Goal: Information Seeking & Learning: Learn about a topic

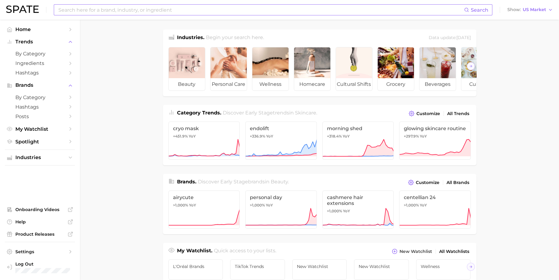
click at [152, 13] on input at bounding box center [261, 10] width 406 height 10
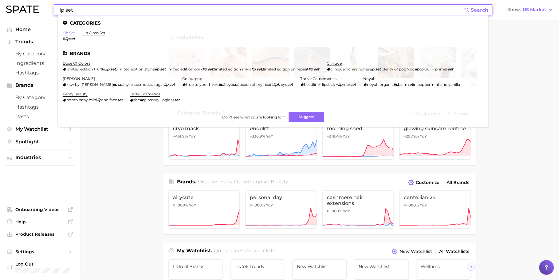
type input "lip set"
click at [70, 33] on link "lip set" at bounding box center [69, 32] width 12 height 5
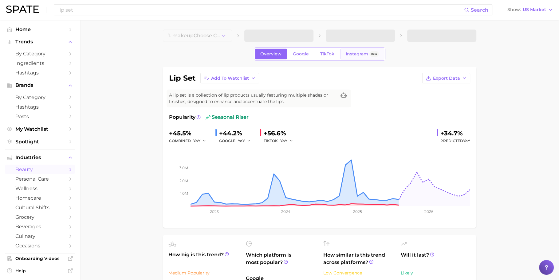
click at [357, 54] on span "Instagram" at bounding box center [357, 53] width 22 height 5
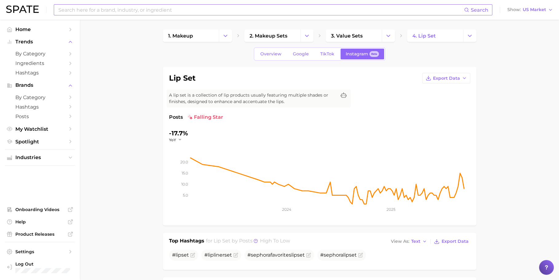
click at [294, 4] on div "Search" at bounding box center [273, 9] width 439 height 11
click at [278, 11] on input at bounding box center [261, 10] width 406 height 10
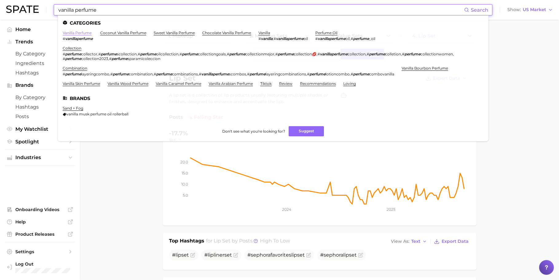
type input "vanilla perfume"
click at [78, 32] on link "vanilla perfume" at bounding box center [77, 32] width 29 height 5
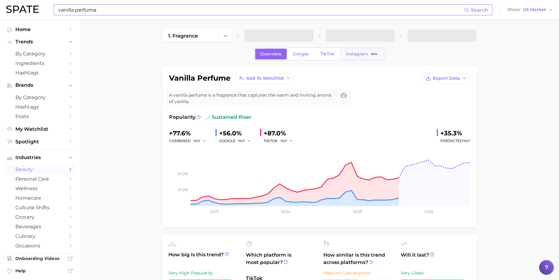
click at [352, 55] on span "Instagram" at bounding box center [357, 53] width 22 height 5
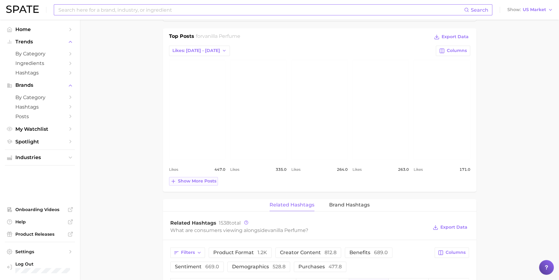
click at [188, 181] on span "Show more posts" at bounding box center [197, 180] width 38 height 5
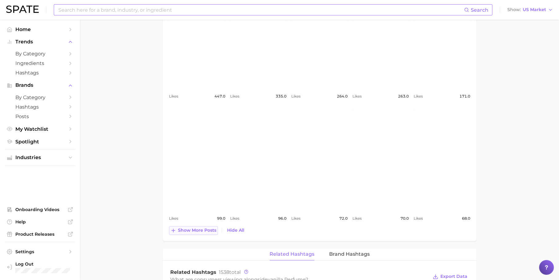
scroll to position [343, 0]
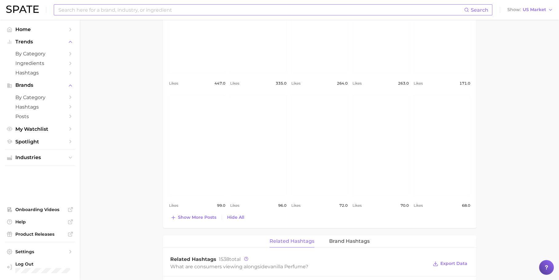
click at [192, 228] on div "vanilla perfume Export Data A vanilla perfume is a fragrance that captures the …" at bounding box center [320, 162] width 314 height 878
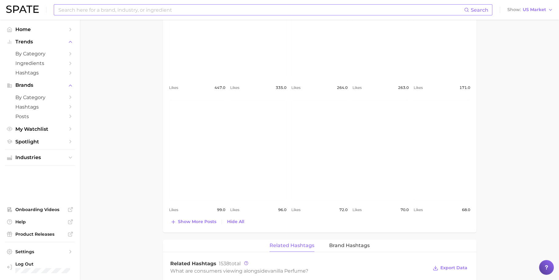
scroll to position [344, 0]
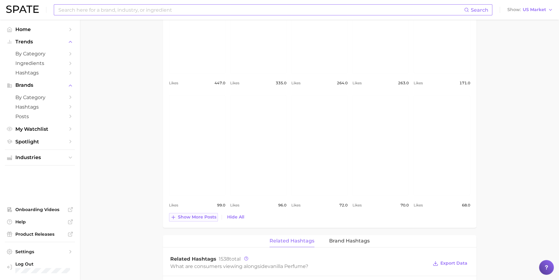
click at [186, 215] on span "Show more posts" at bounding box center [197, 216] width 38 height 5
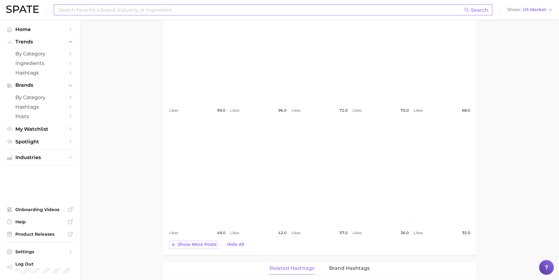
scroll to position [444, 0]
click at [305, 5] on input at bounding box center [261, 10] width 406 height 10
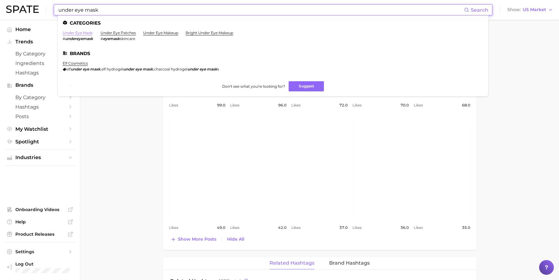
type input "under eye mask"
click at [77, 31] on link "under eye mask" at bounding box center [78, 32] width 30 height 5
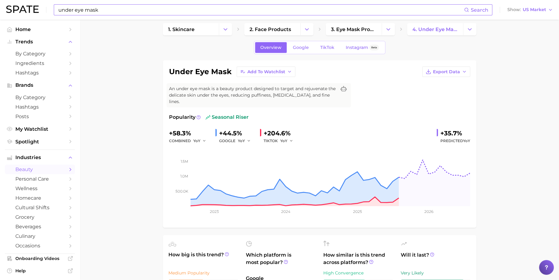
scroll to position [7, 0]
click at [367, 41] on div "Overview Google TikTok Instagram Beta" at bounding box center [320, 47] width 132 height 13
click at [366, 43] on link "Instagram Beta" at bounding box center [363, 47] width 44 height 11
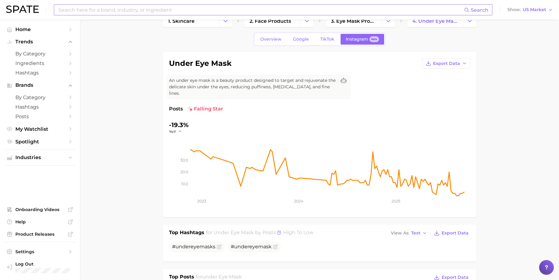
scroll to position [22, 0]
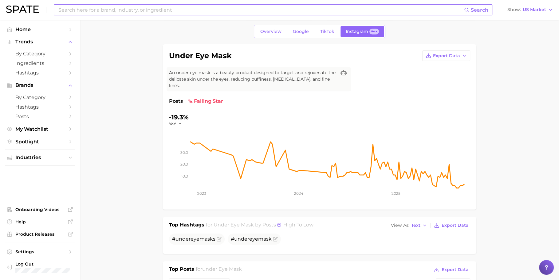
click at [295, 8] on input at bounding box center [261, 10] width 406 height 10
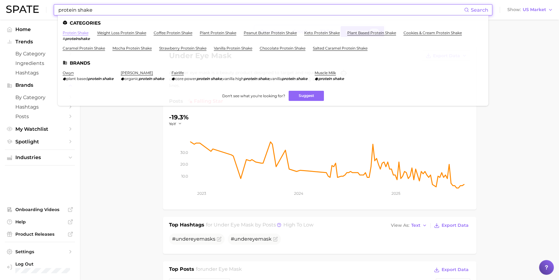
type input "protein shake"
click at [73, 33] on link "protein shake" at bounding box center [76, 32] width 26 height 5
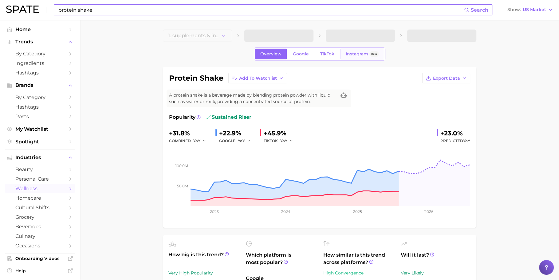
click at [356, 52] on span "Instagram" at bounding box center [357, 53] width 22 height 5
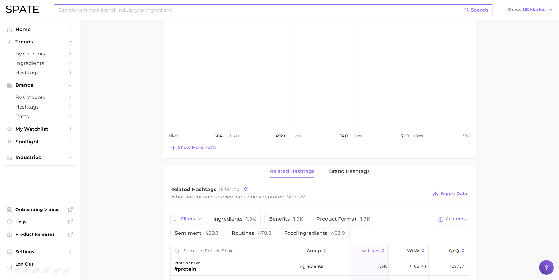
scroll to position [297, 0]
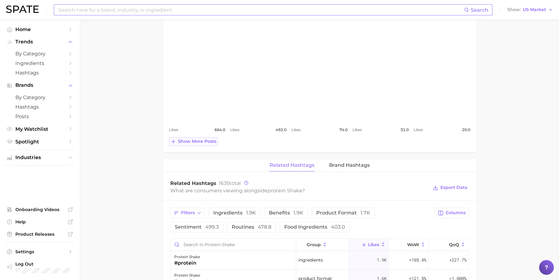
click at [190, 139] on span "Show more posts" at bounding box center [197, 141] width 38 height 5
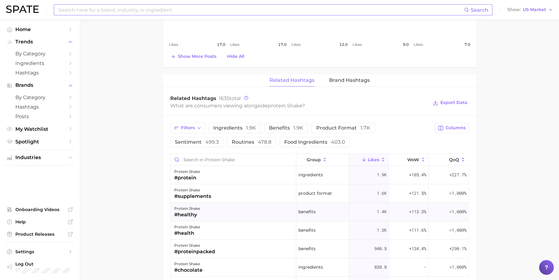
scroll to position [0, 0]
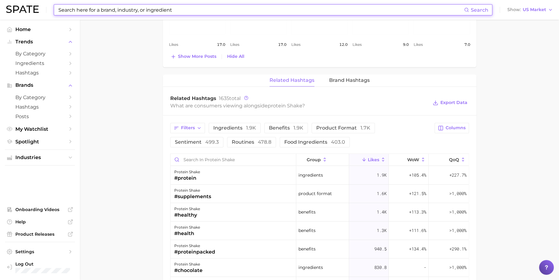
click at [260, 8] on input at bounding box center [261, 10] width 406 height 10
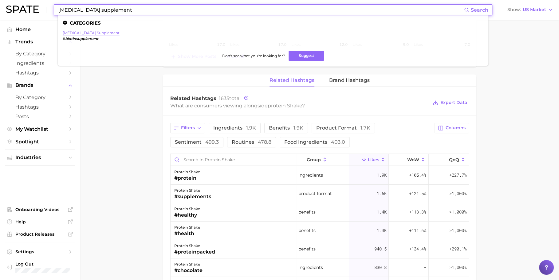
type input "[MEDICAL_DATA] supplement"
click at [92, 33] on link "[MEDICAL_DATA] supplement" at bounding box center [91, 32] width 57 height 5
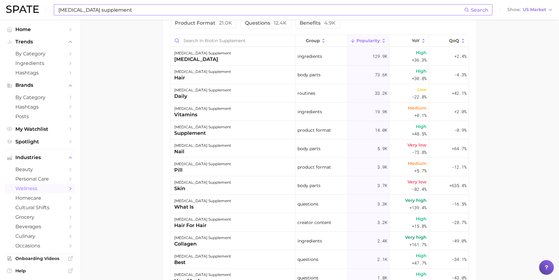
scroll to position [353, 0]
